Goal: Information Seeking & Learning: Learn about a topic

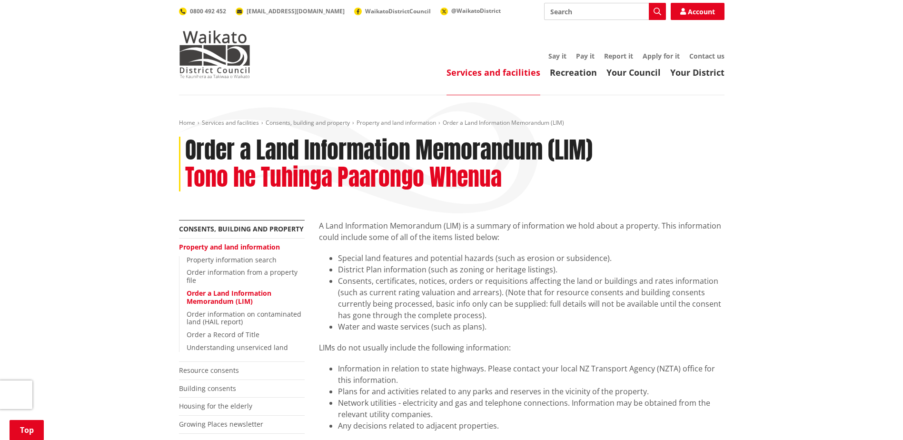
scroll to position [547, 0]
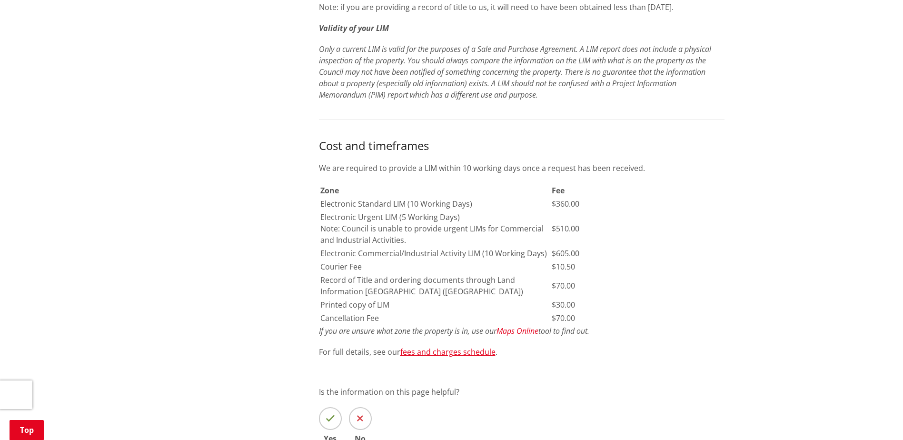
click at [511, 331] on em "Maps Online" at bounding box center [518, 331] width 42 height 10
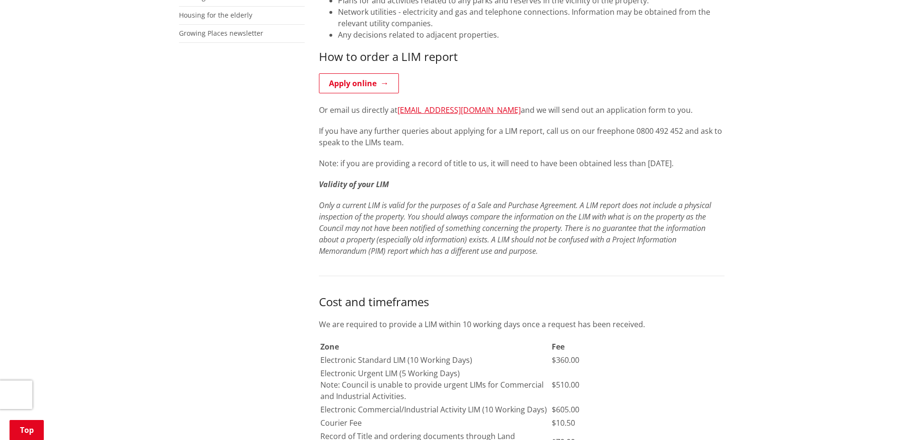
scroll to position [405, 0]
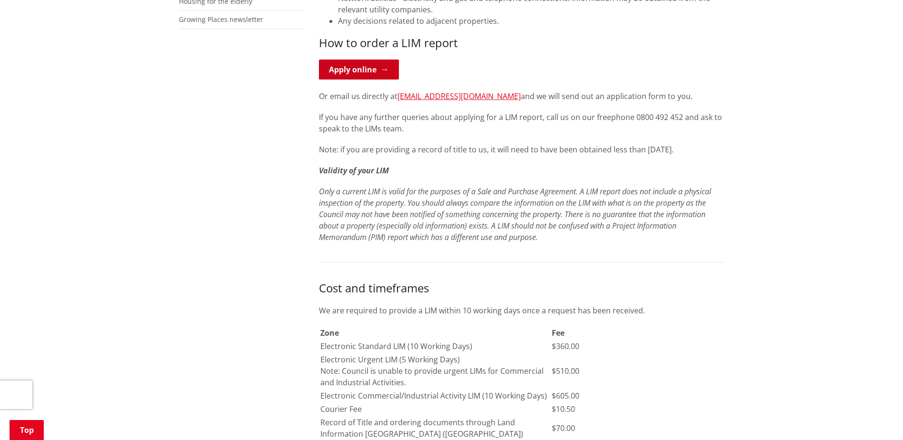
click at [341, 68] on link "Apply online" at bounding box center [359, 70] width 80 height 20
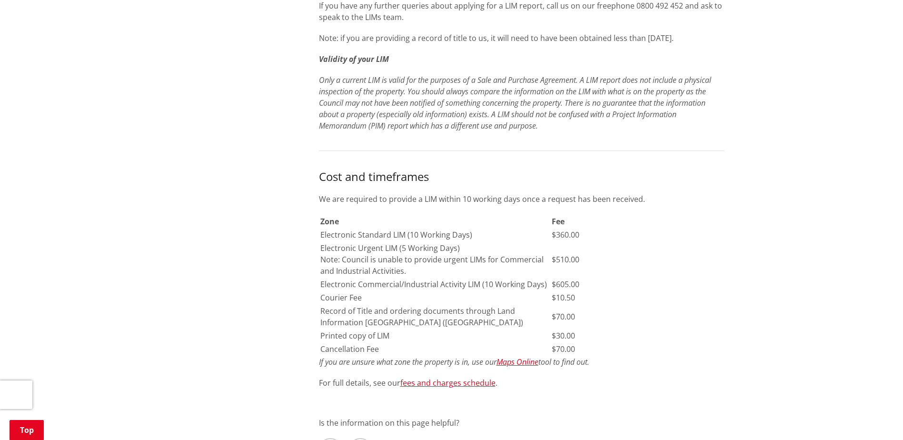
scroll to position [547, 0]
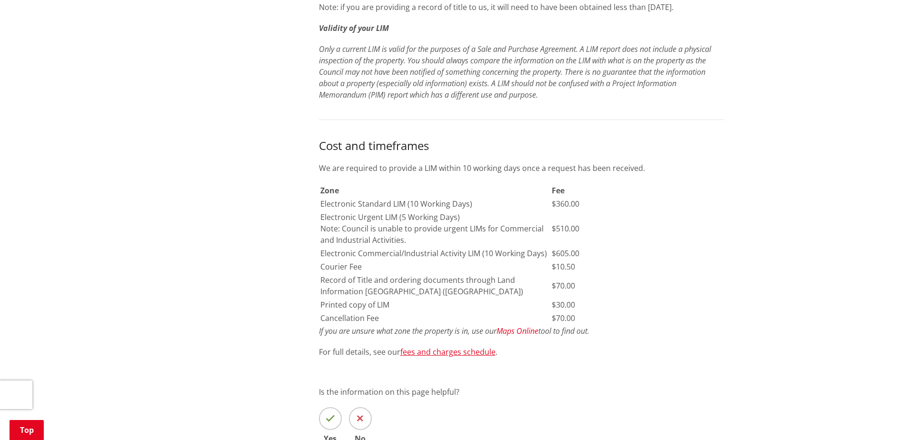
click at [525, 332] on em "Maps Online" at bounding box center [518, 331] width 42 height 10
click at [510, 331] on em "Maps Online" at bounding box center [518, 331] width 42 height 10
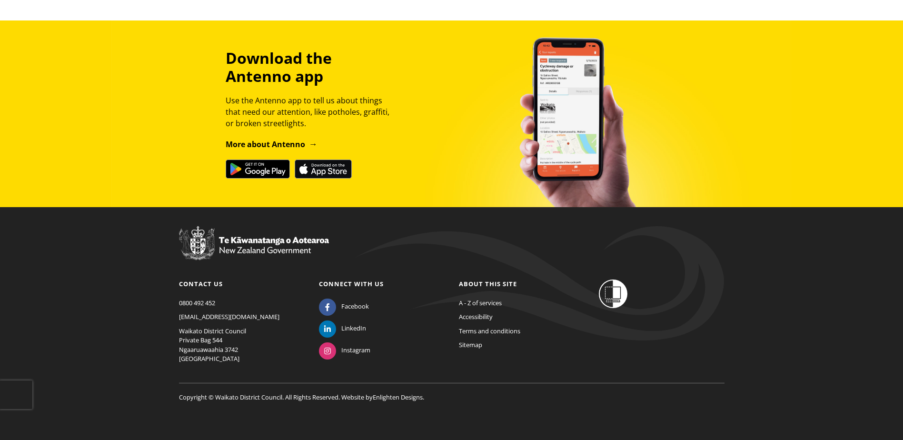
scroll to position [0, 0]
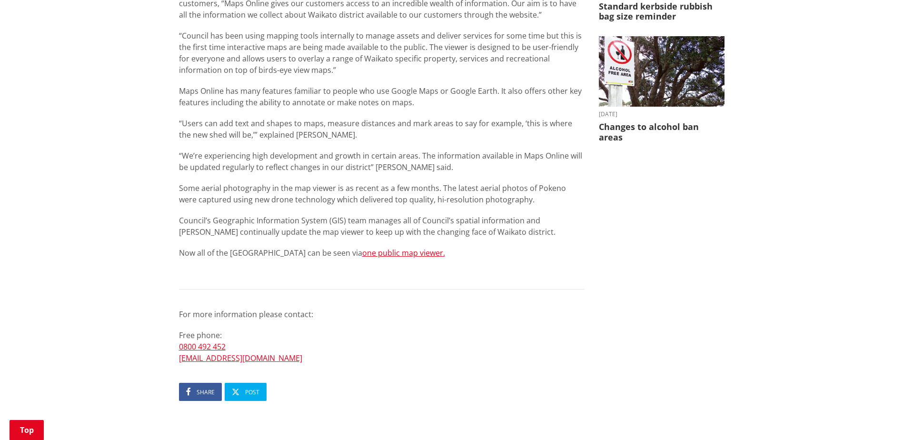
scroll to position [356, 0]
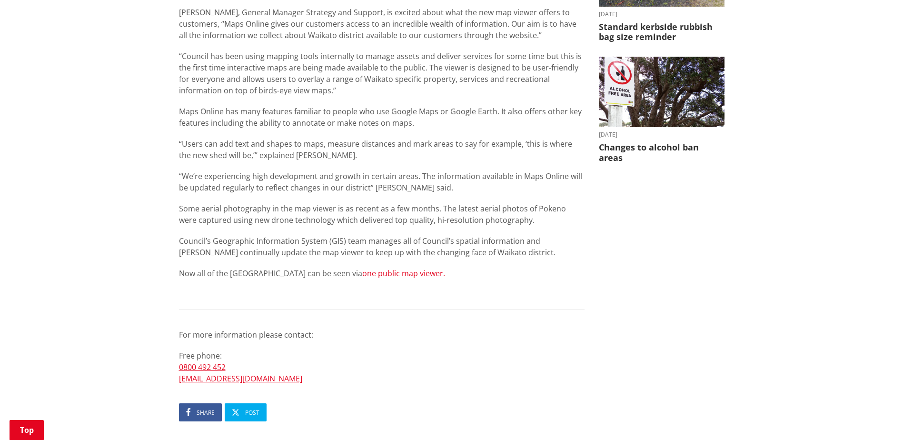
click at [379, 273] on link "one public map viewer." at bounding box center [403, 273] width 83 height 10
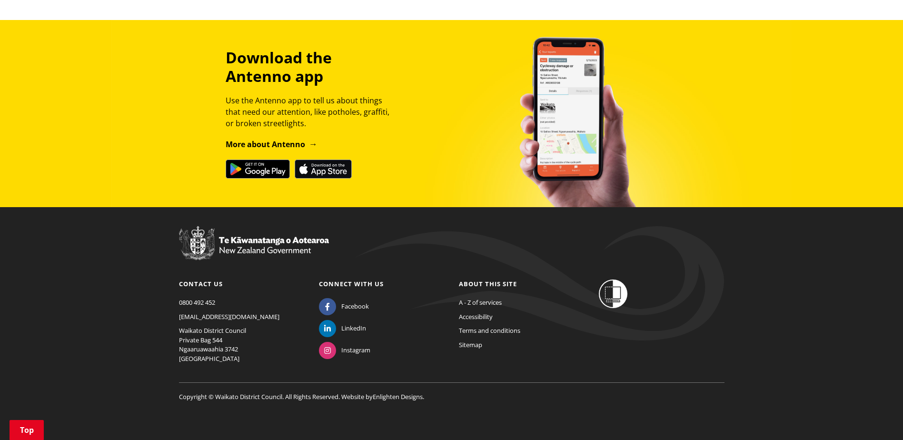
scroll to position [0, 0]
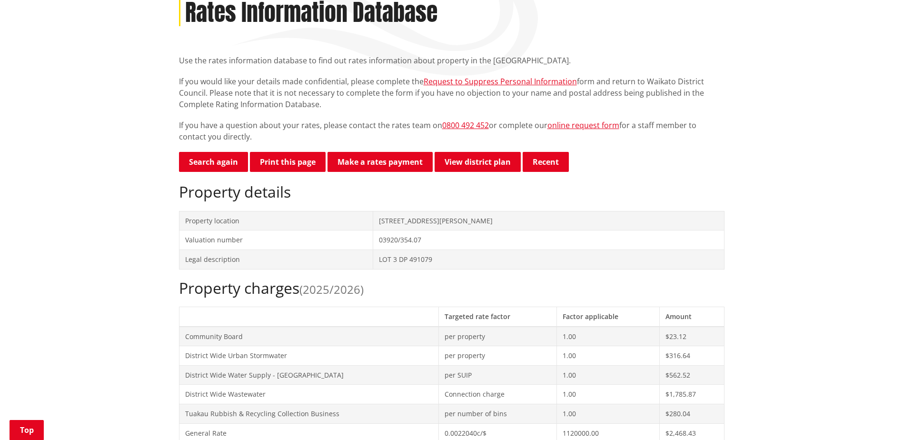
scroll to position [110, 0]
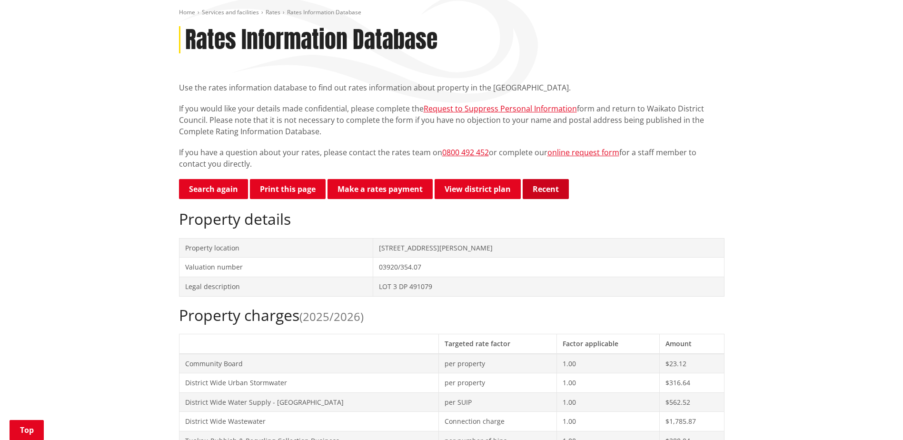
click at [556, 191] on button "Recent" at bounding box center [546, 189] width 46 height 20
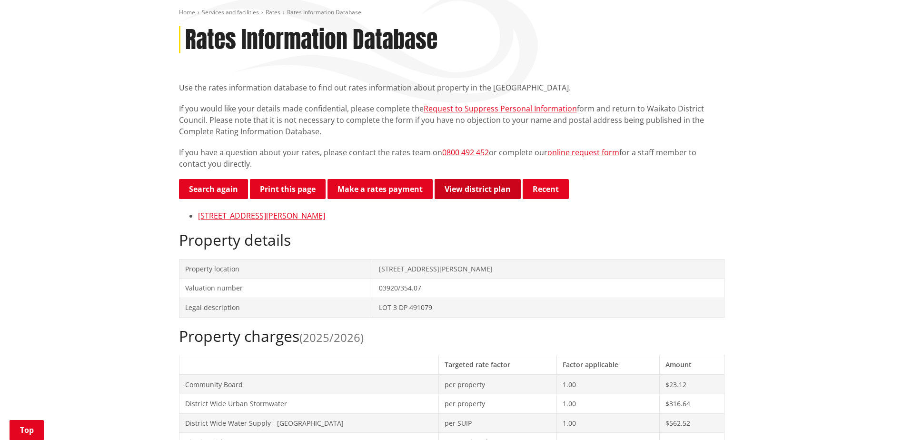
click at [472, 187] on link "View district plan" at bounding box center [478, 189] width 86 height 20
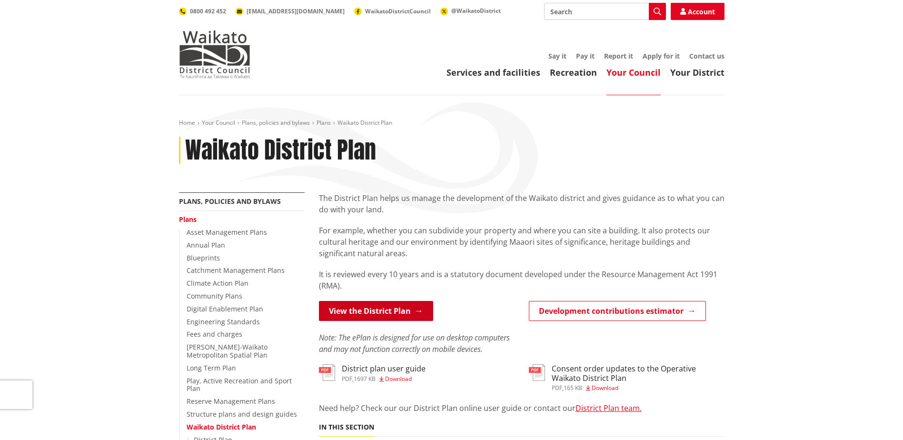
click at [389, 310] on link "View the District Plan" at bounding box center [376, 311] width 114 height 20
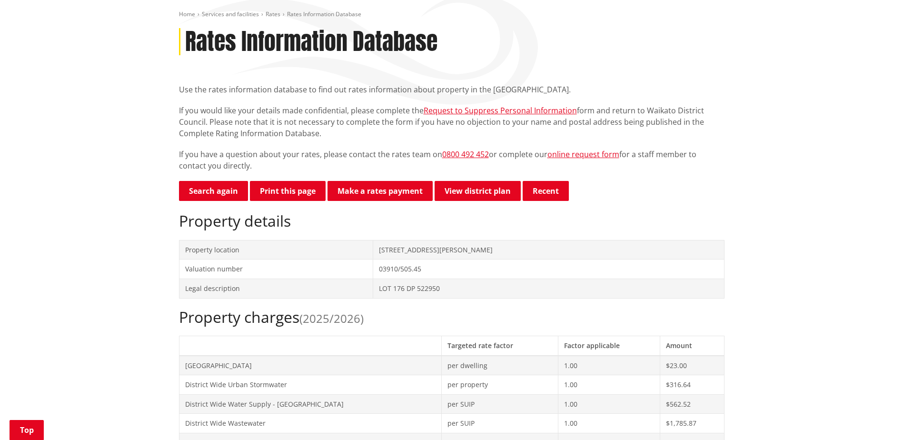
scroll to position [200, 0]
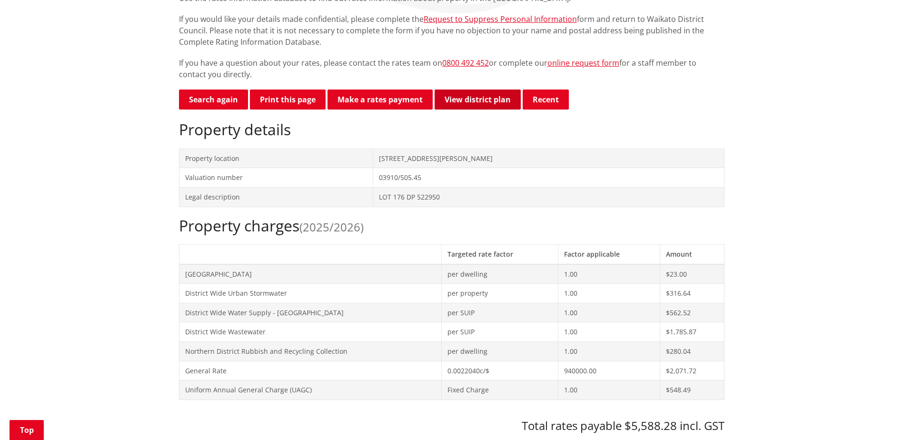
click at [505, 107] on link "View district plan" at bounding box center [478, 100] width 86 height 20
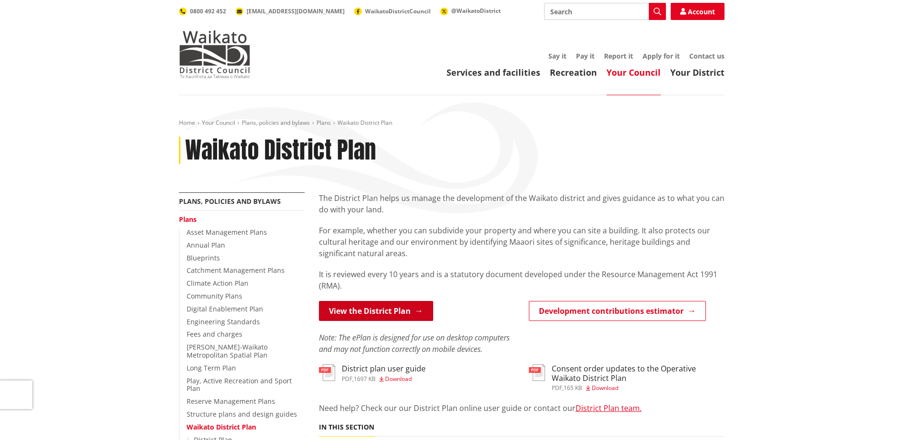
click at [357, 313] on link "View the District Plan" at bounding box center [376, 311] width 114 height 20
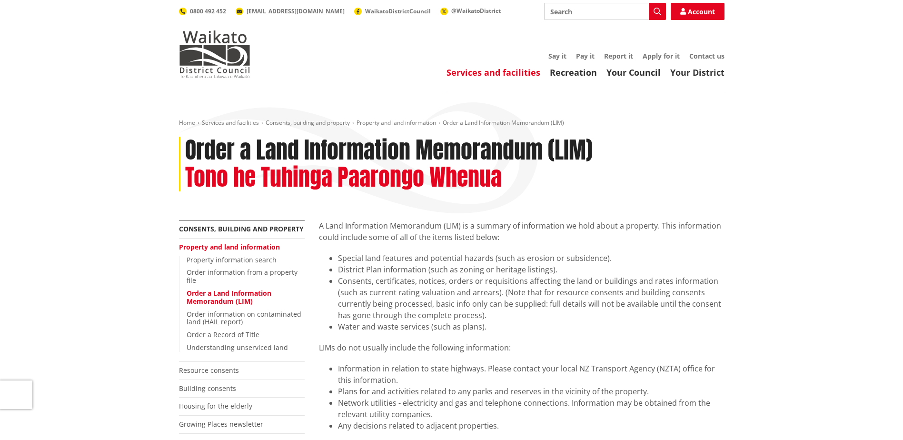
scroll to position [547, 0]
